Goal: Task Accomplishment & Management: Complete application form

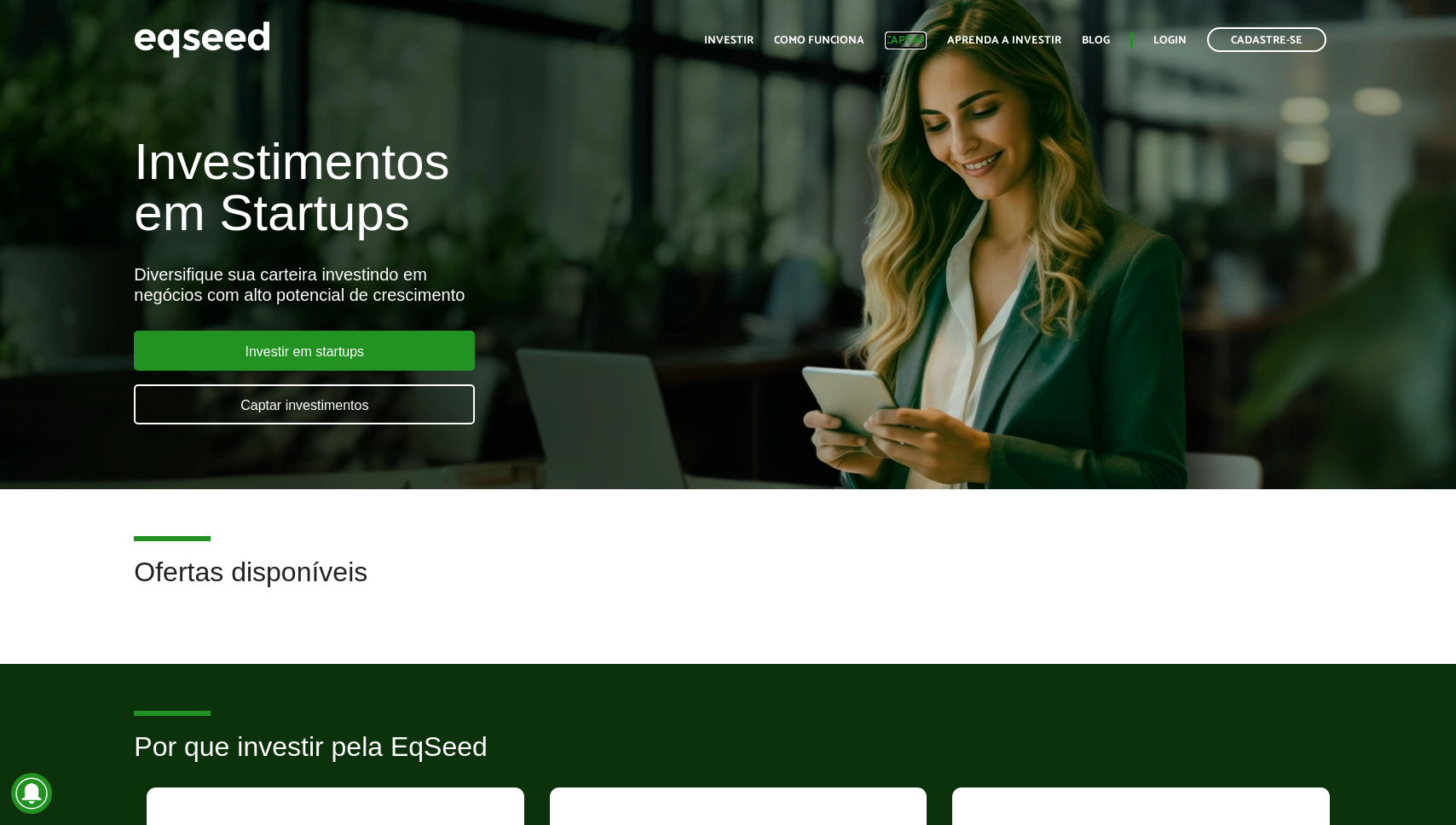
click at [900, 36] on link "Captar" at bounding box center [905, 41] width 42 height 11
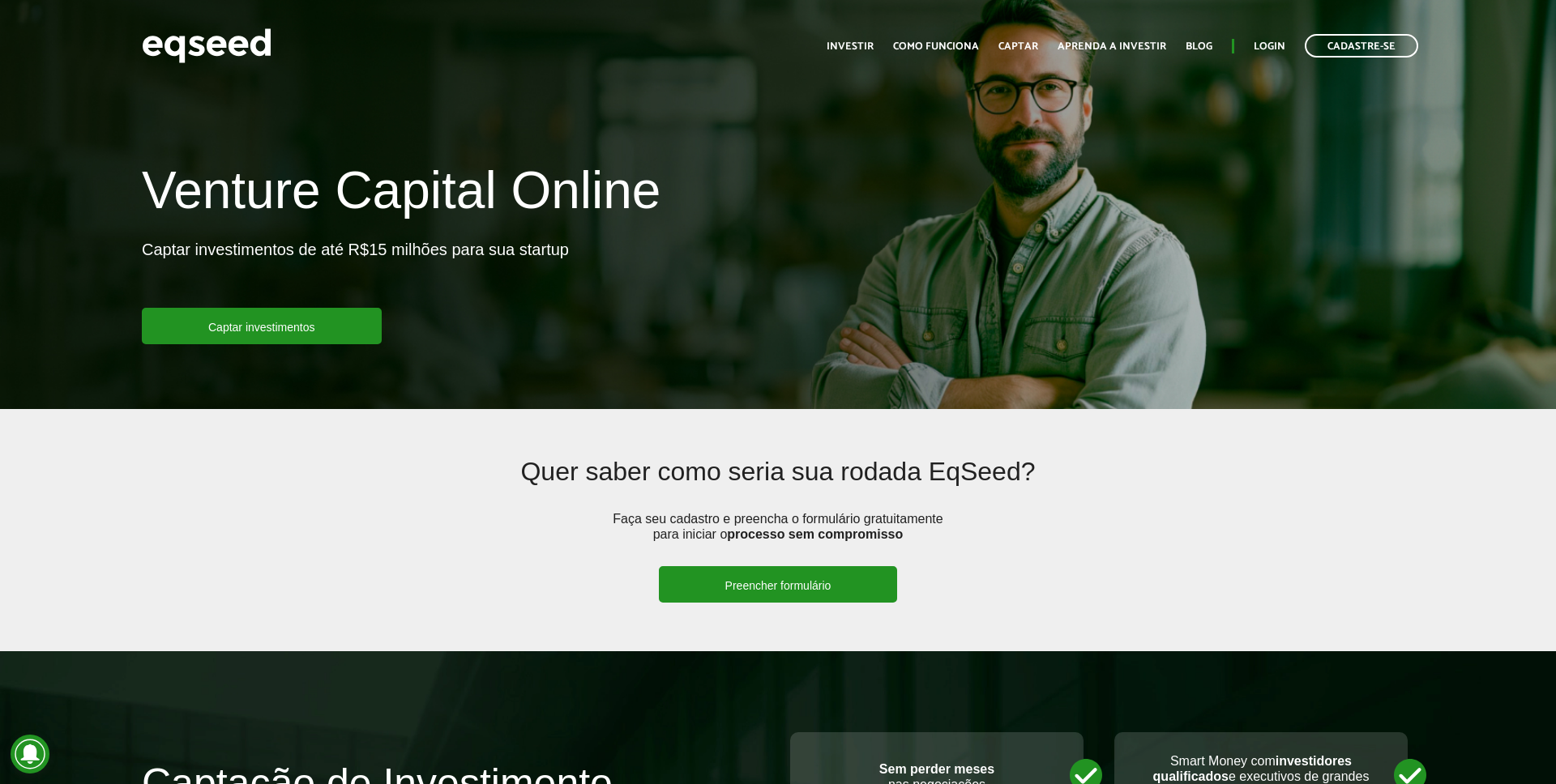
click at [761, 584] on link "Preencher formulário" at bounding box center [778, 585] width 239 height 37
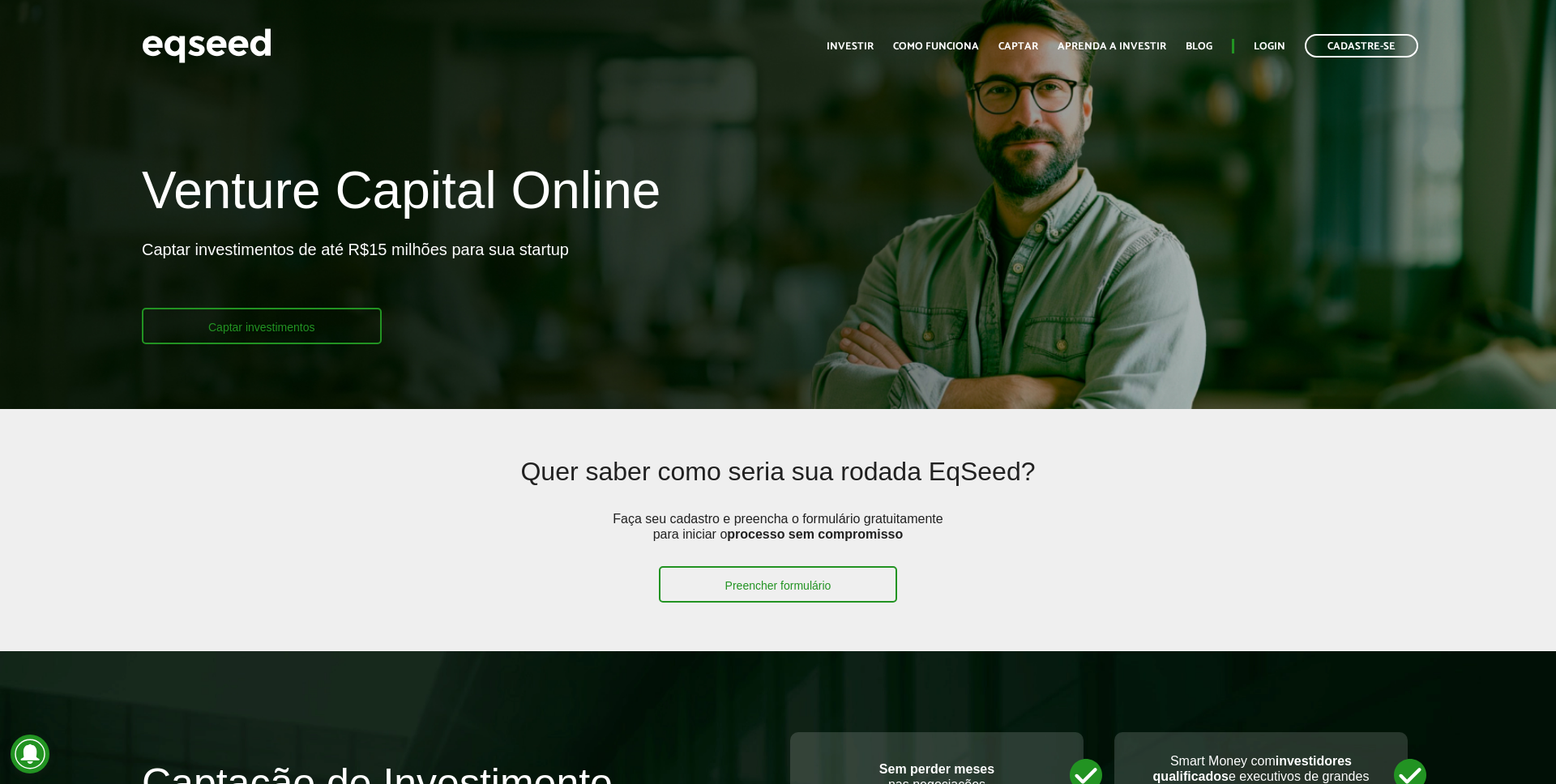
click at [292, 313] on link "Captar investimentos" at bounding box center [262, 327] width 240 height 37
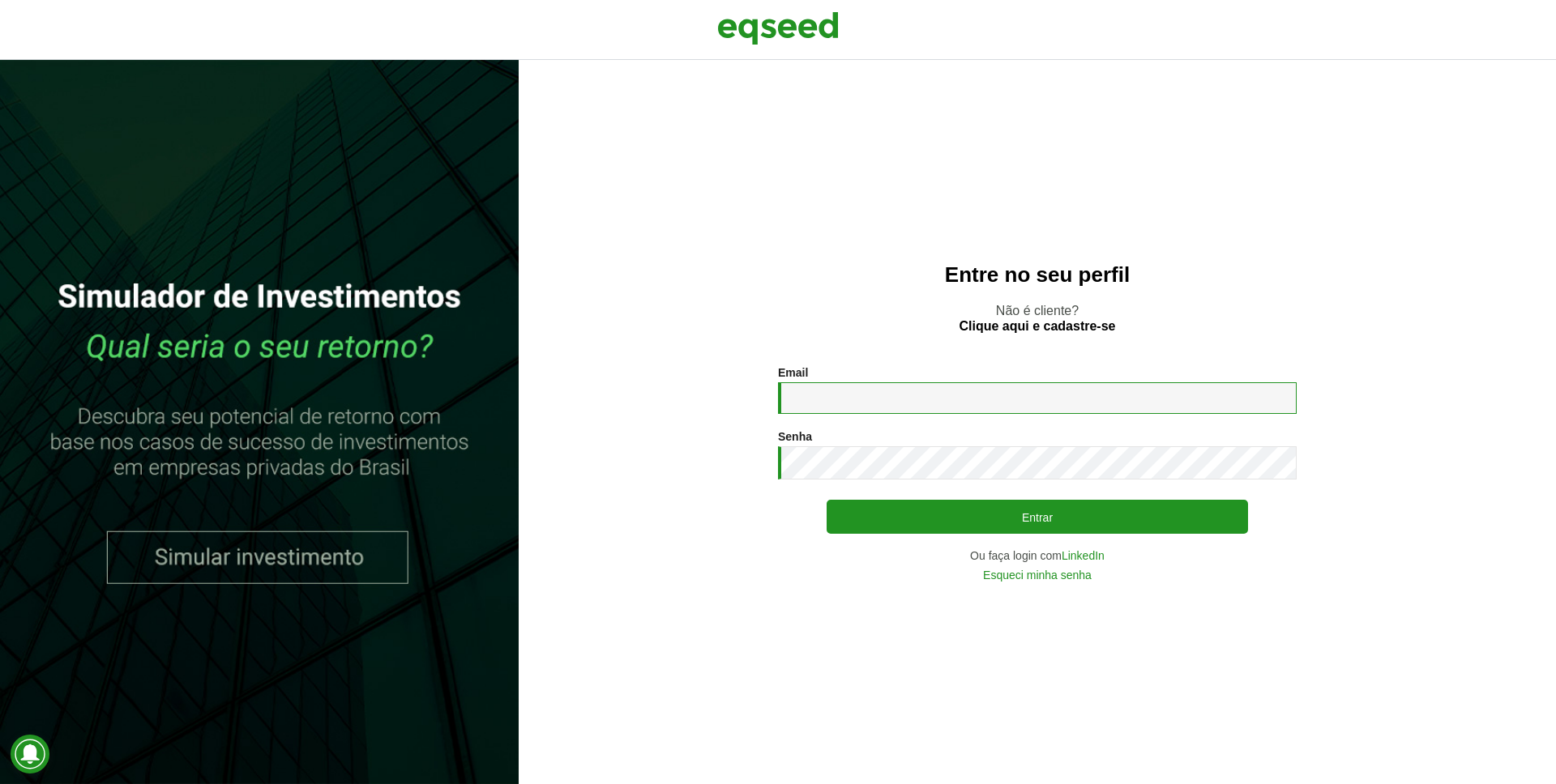
type input "**********"
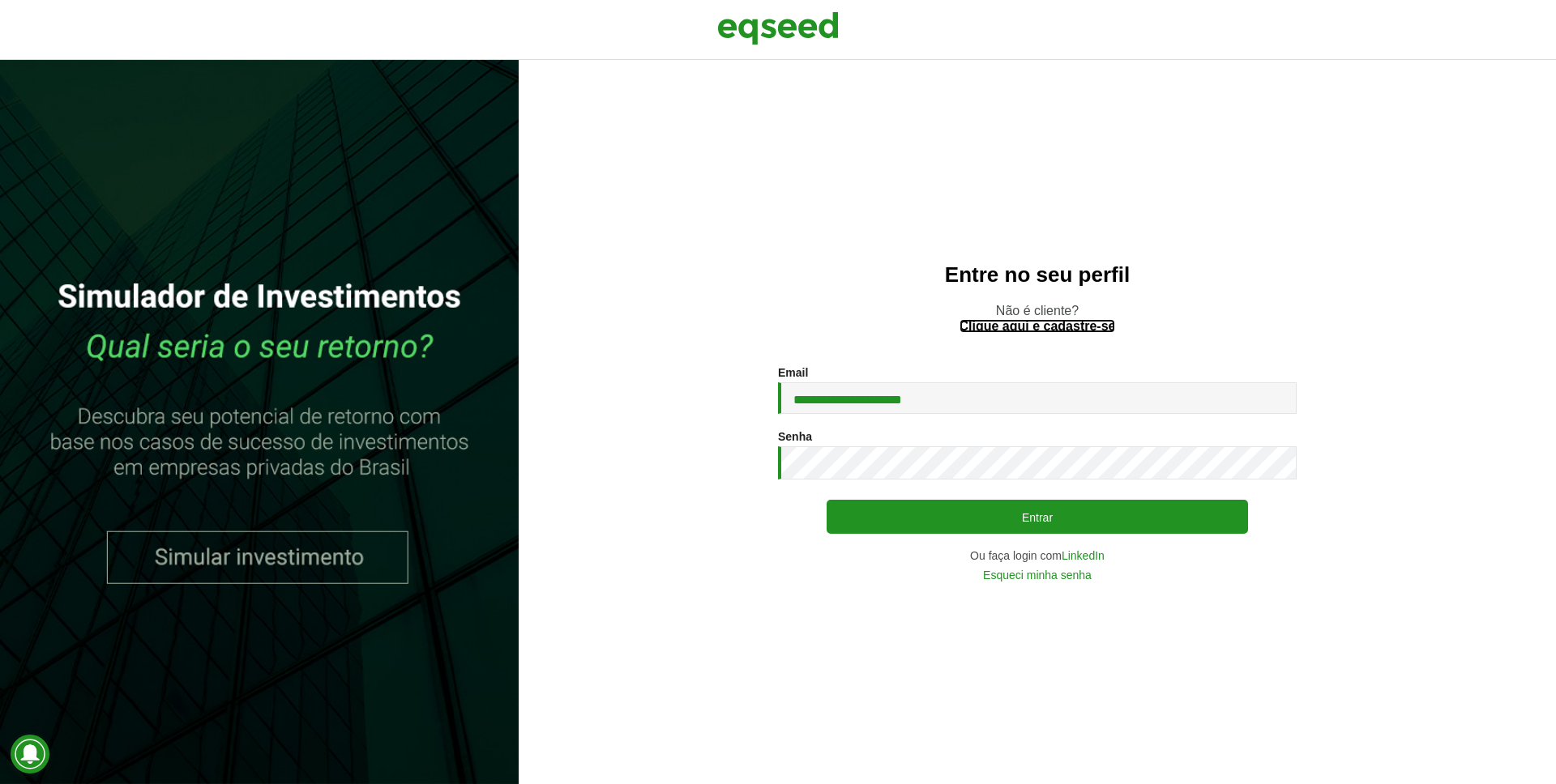
click at [1089, 320] on link "Clique aqui e cadastre-se" at bounding box center [1038, 327] width 156 height 13
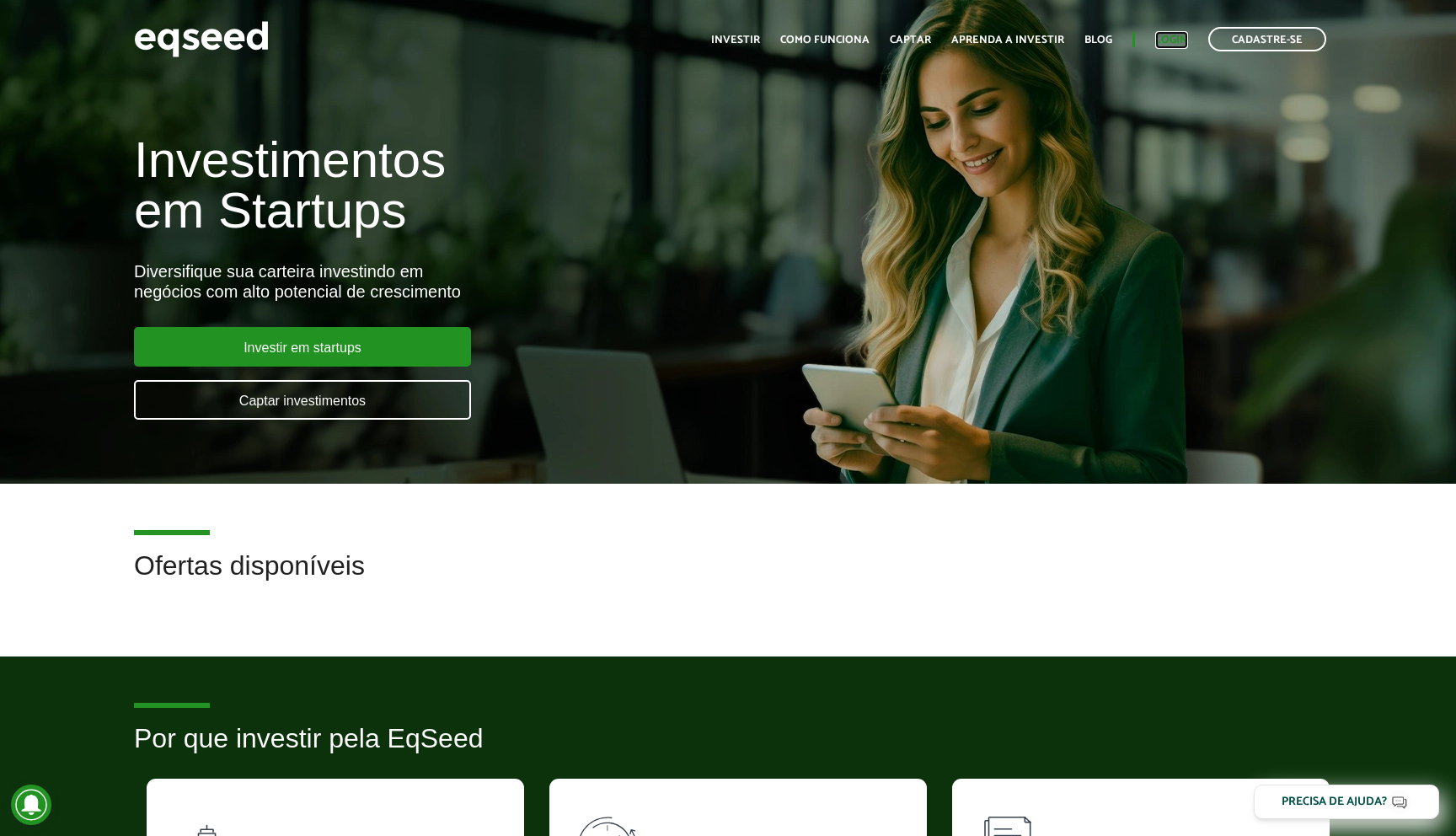
click at [1181, 38] on link "Login" at bounding box center [1171, 40] width 33 height 11
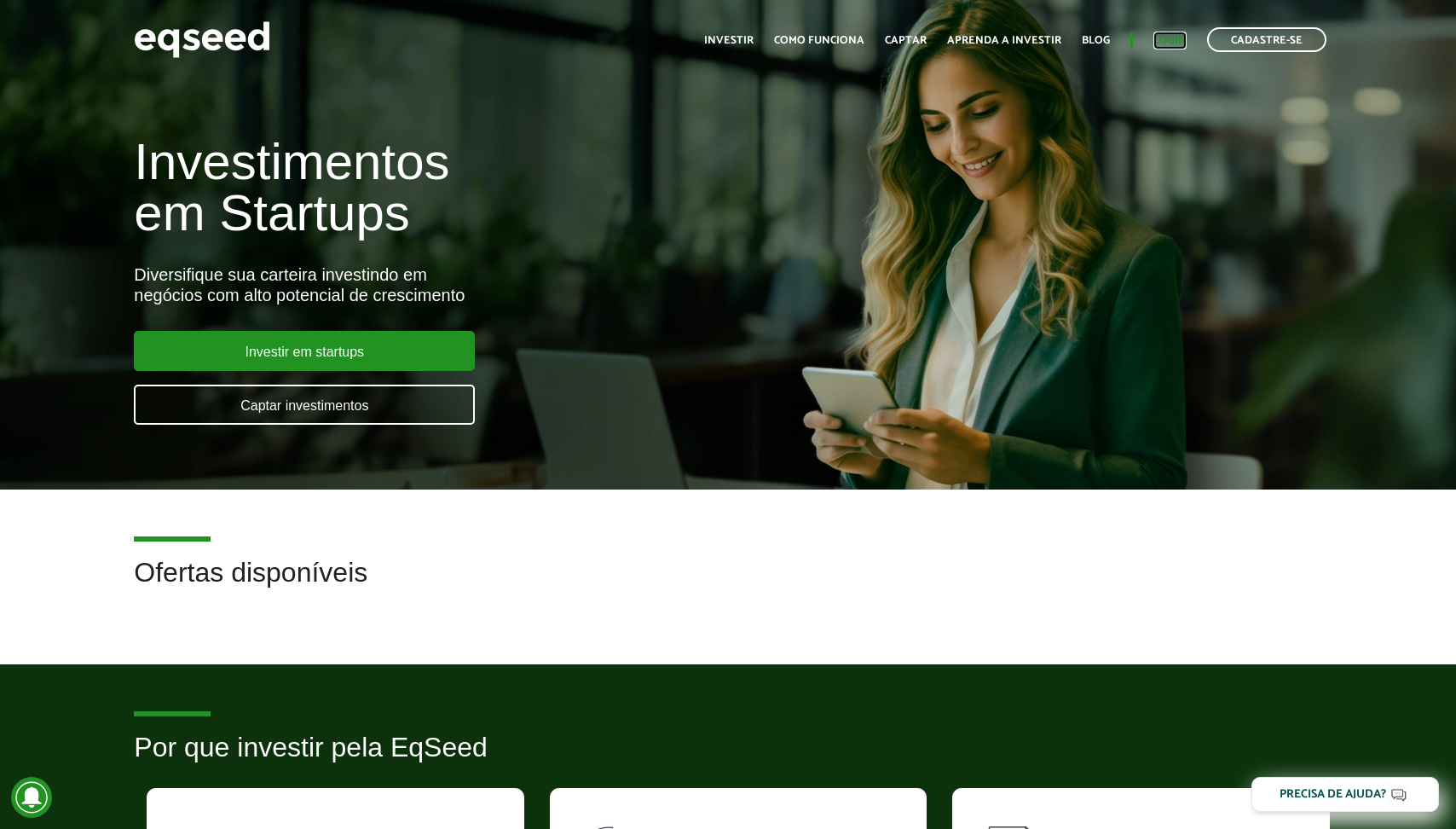
click at [1171, 41] on link "Login" at bounding box center [1171, 41] width 33 height 11
